Goal: Task Accomplishment & Management: Use online tool/utility

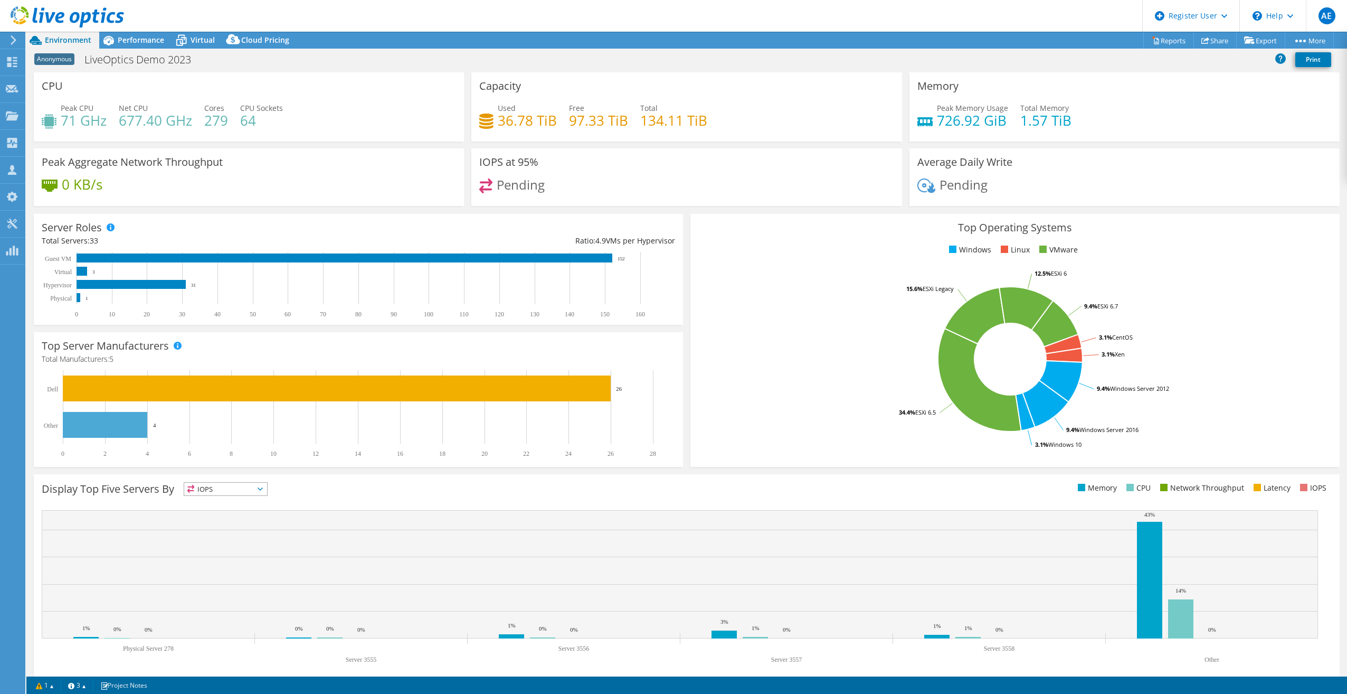
select select "[GEOGRAPHIC_DATA]"
select select "GBP"
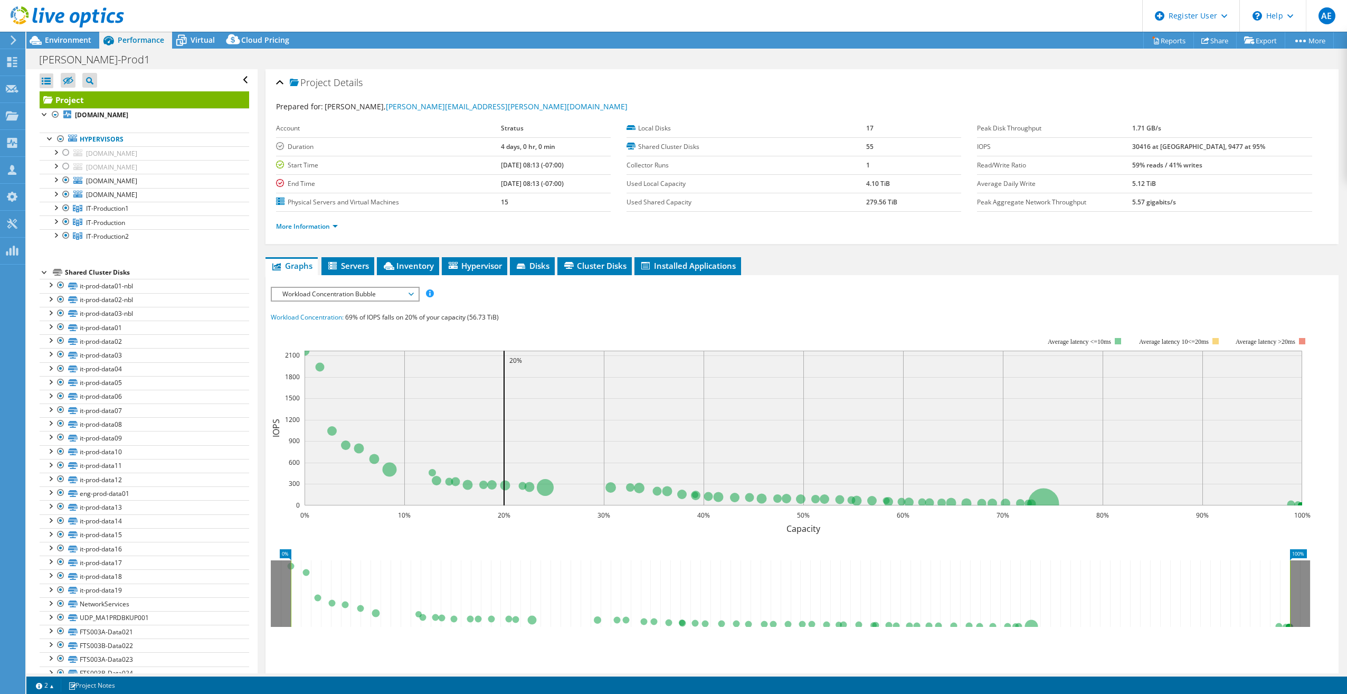
select select "USD"
